Goal: Task Accomplishment & Management: Manage account settings

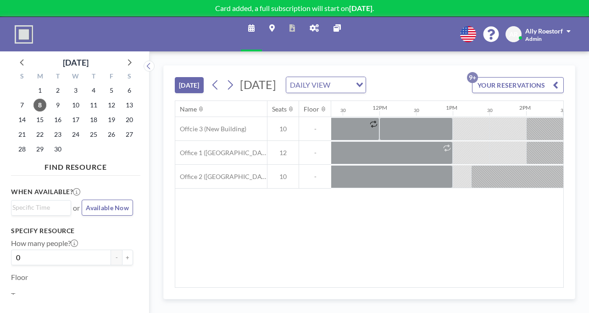
scroll to position [0, 835]
click at [310, 24] on icon at bounding box center [314, 27] width 9 height 7
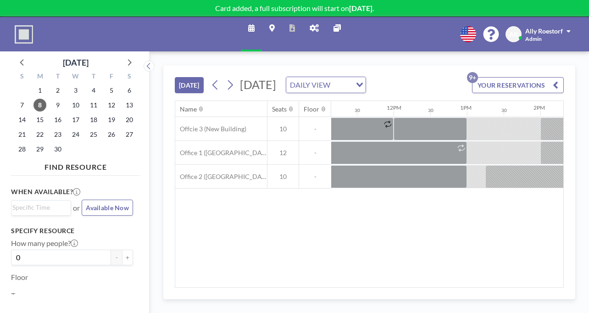
scroll to position [0, 835]
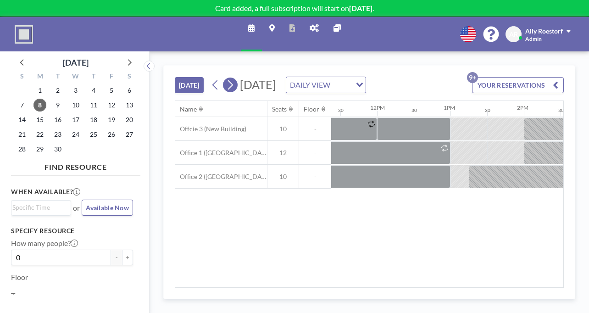
click at [226, 78] on icon at bounding box center [230, 85] width 9 height 14
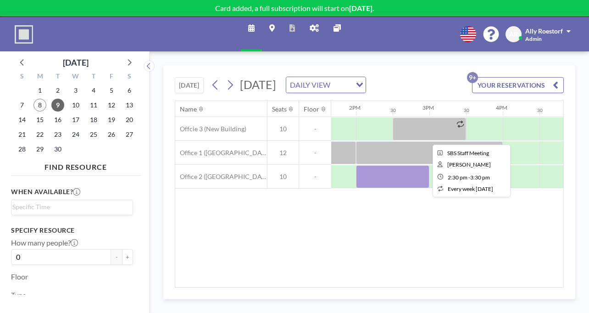
scroll to position [0, 1019]
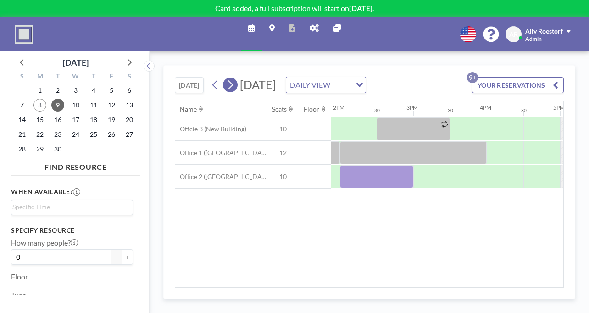
click at [226, 78] on icon at bounding box center [230, 85] width 9 height 14
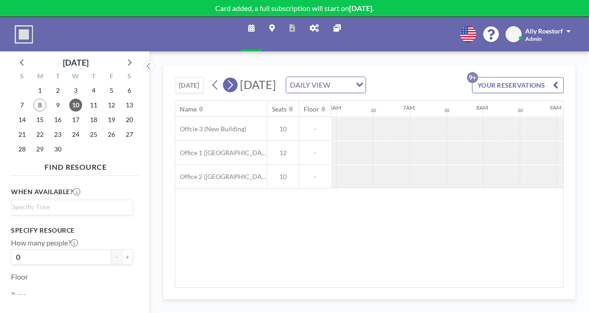
scroll to position [0, 448]
click at [226, 78] on icon at bounding box center [230, 85] width 9 height 14
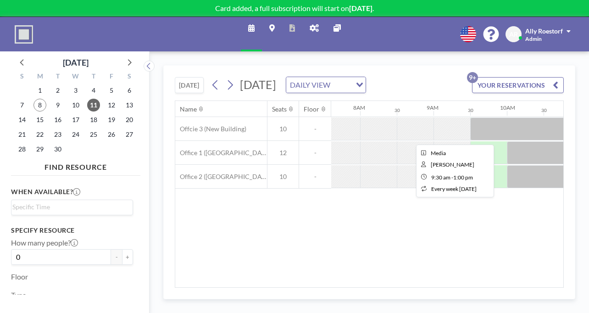
scroll to position [0, 562]
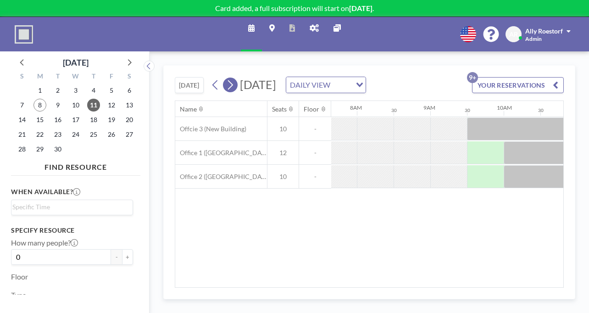
click at [226, 78] on icon at bounding box center [230, 85] width 9 height 14
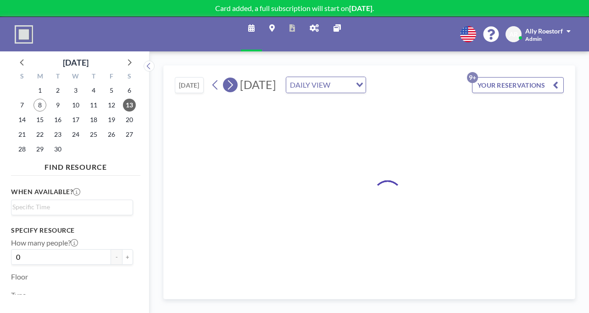
click at [226, 78] on icon at bounding box center [230, 85] width 9 height 14
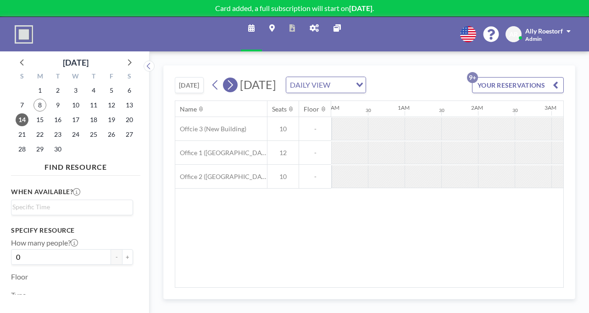
click at [226, 78] on icon at bounding box center [230, 85] width 9 height 14
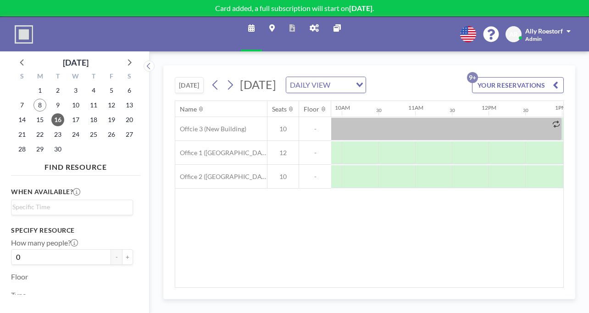
scroll to position [0, 746]
click at [263, 222] on div "Name Seats Floor 12AM 30 1AM 30 2AM 30 3AM 30 4AM 30 5AM 30 6AM 30 7AM 30 8AM 3…" at bounding box center [369, 194] width 388 height 186
click at [311, 24] on icon at bounding box center [314, 27] width 9 height 7
